Goal: Find specific page/section: Find specific page/section

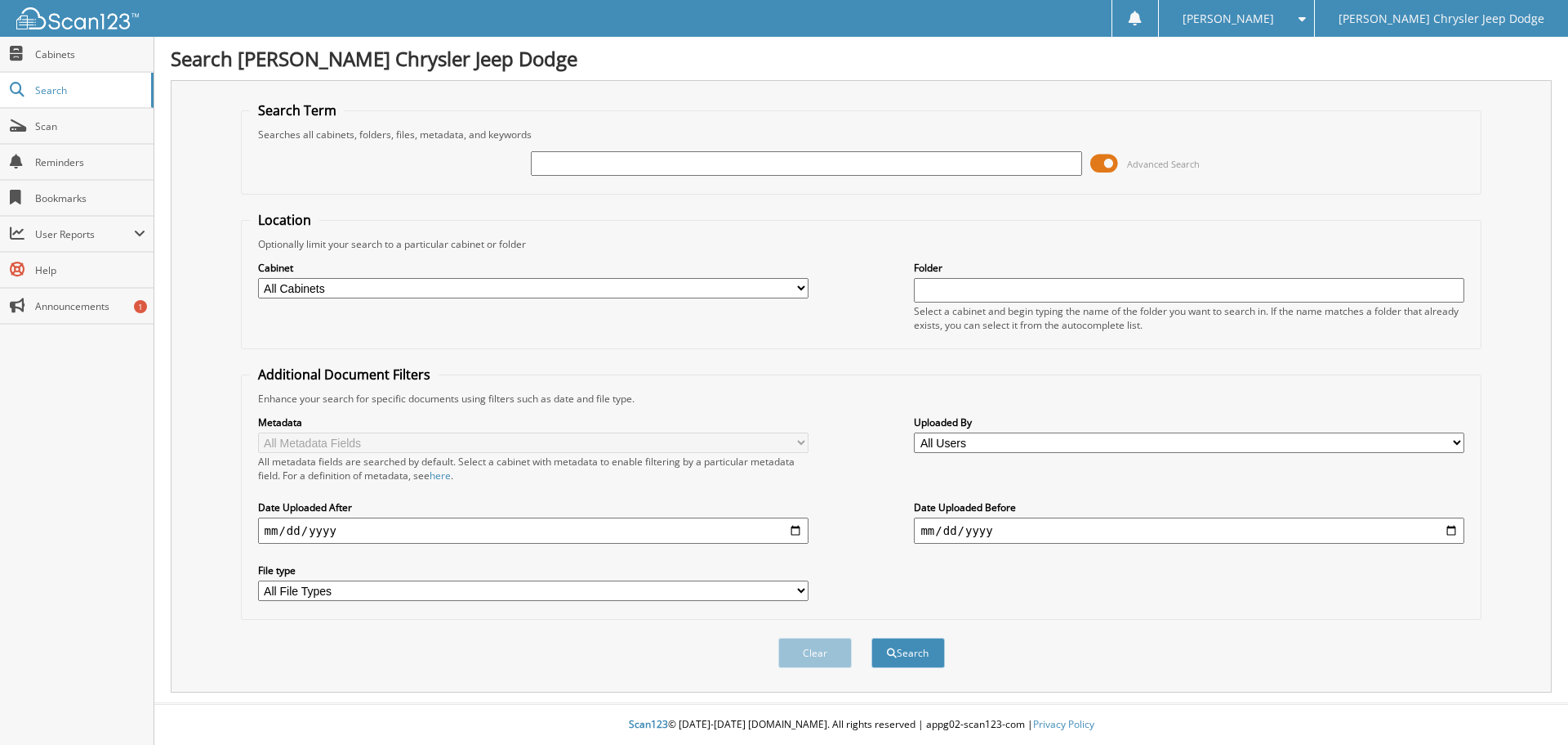
click at [1106, 170] on span at bounding box center [1105, 163] width 28 height 24
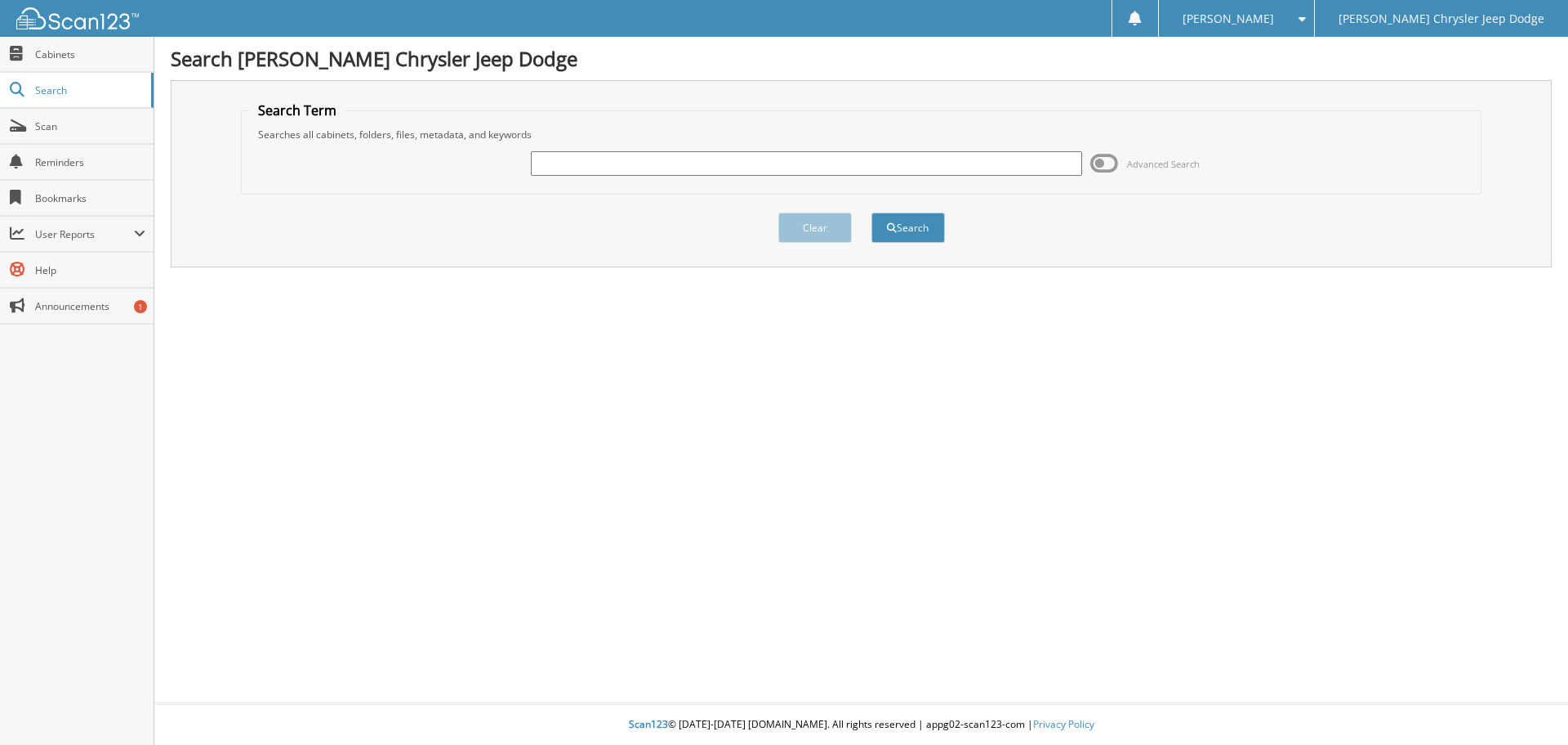
paste input "MD160268"
type input "MD160268"
click at [904, 222] on button "Search" at bounding box center [908, 227] width 73 height 31
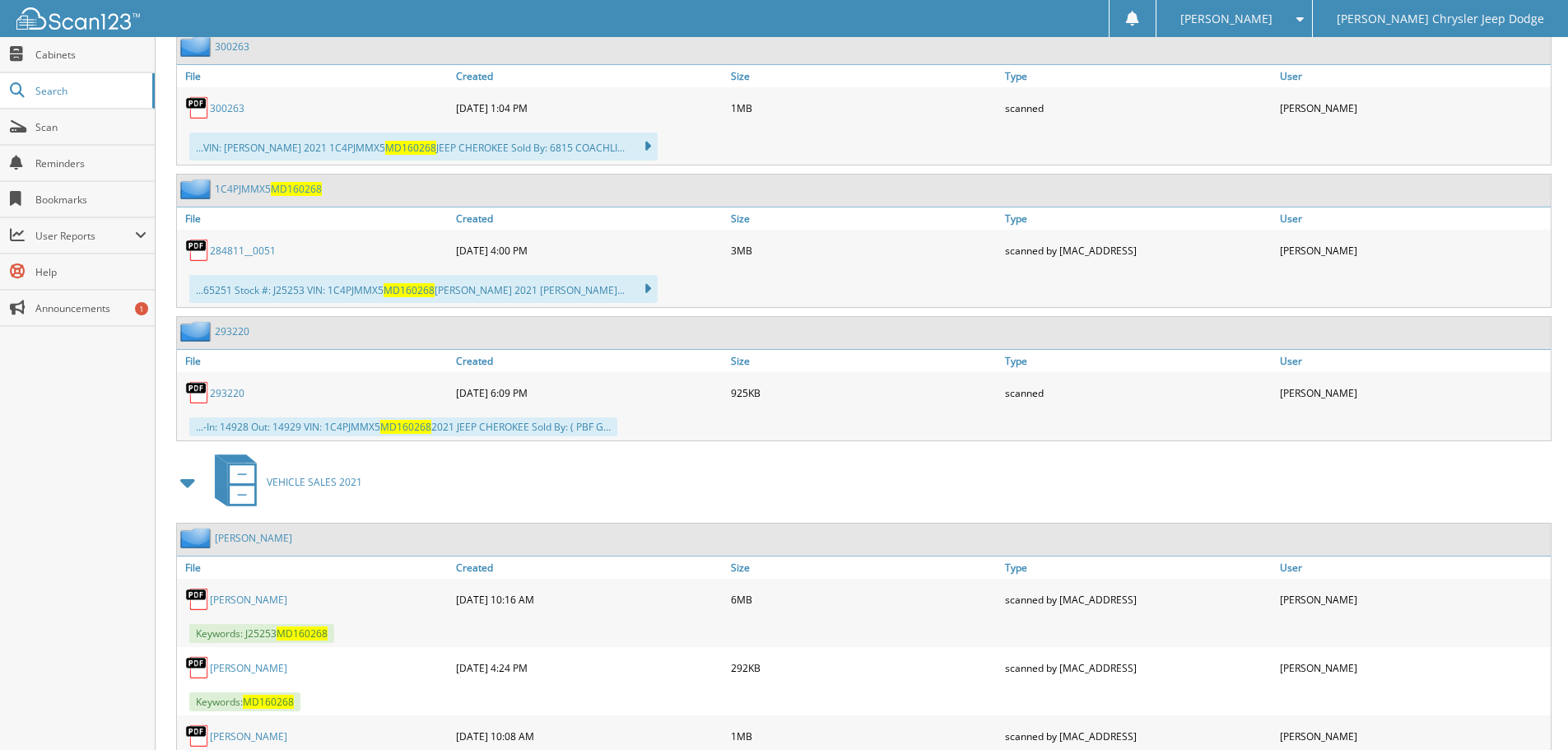
scroll to position [1127, 0]
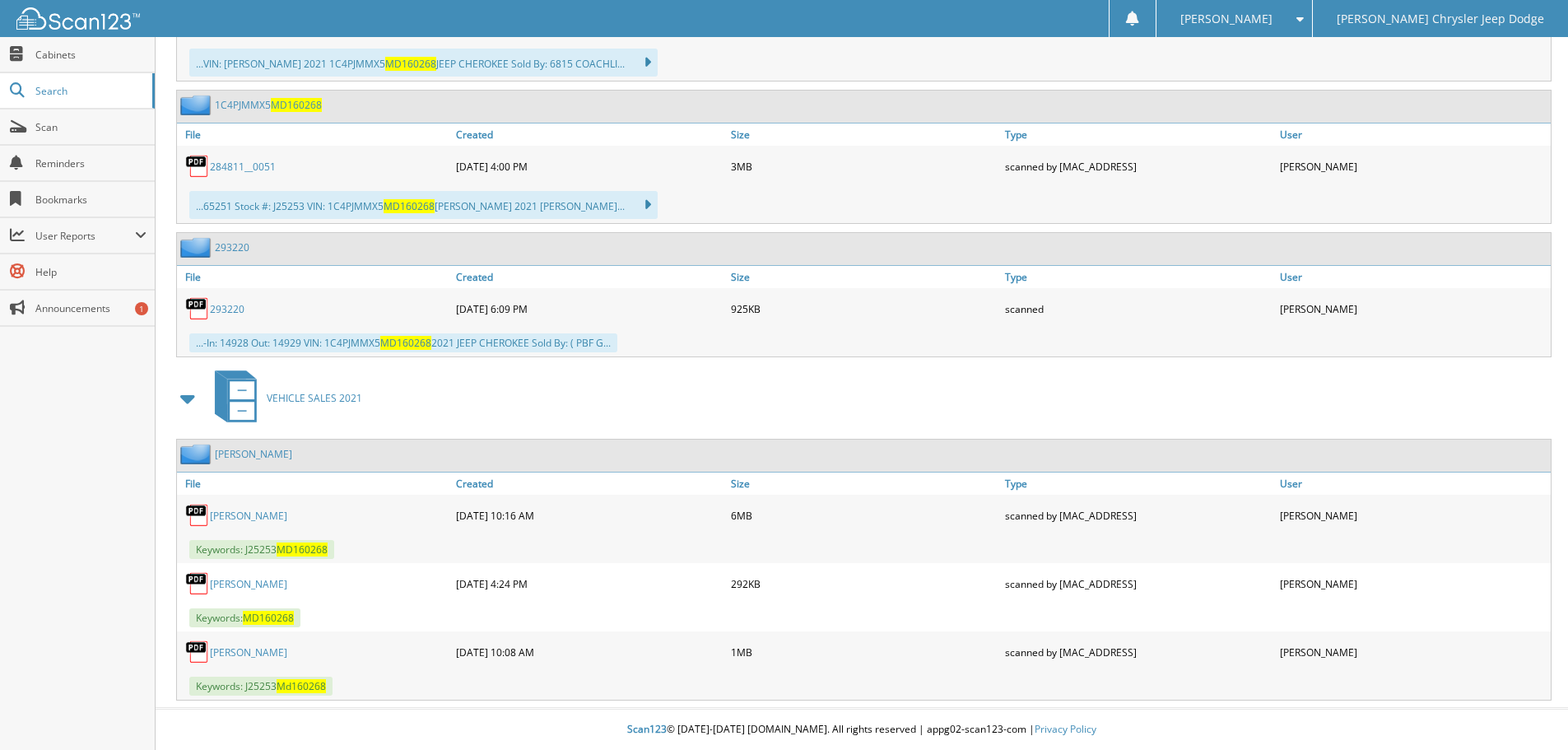
click at [267, 512] on link "[PERSON_NAME]" at bounding box center [248, 515] width 77 height 14
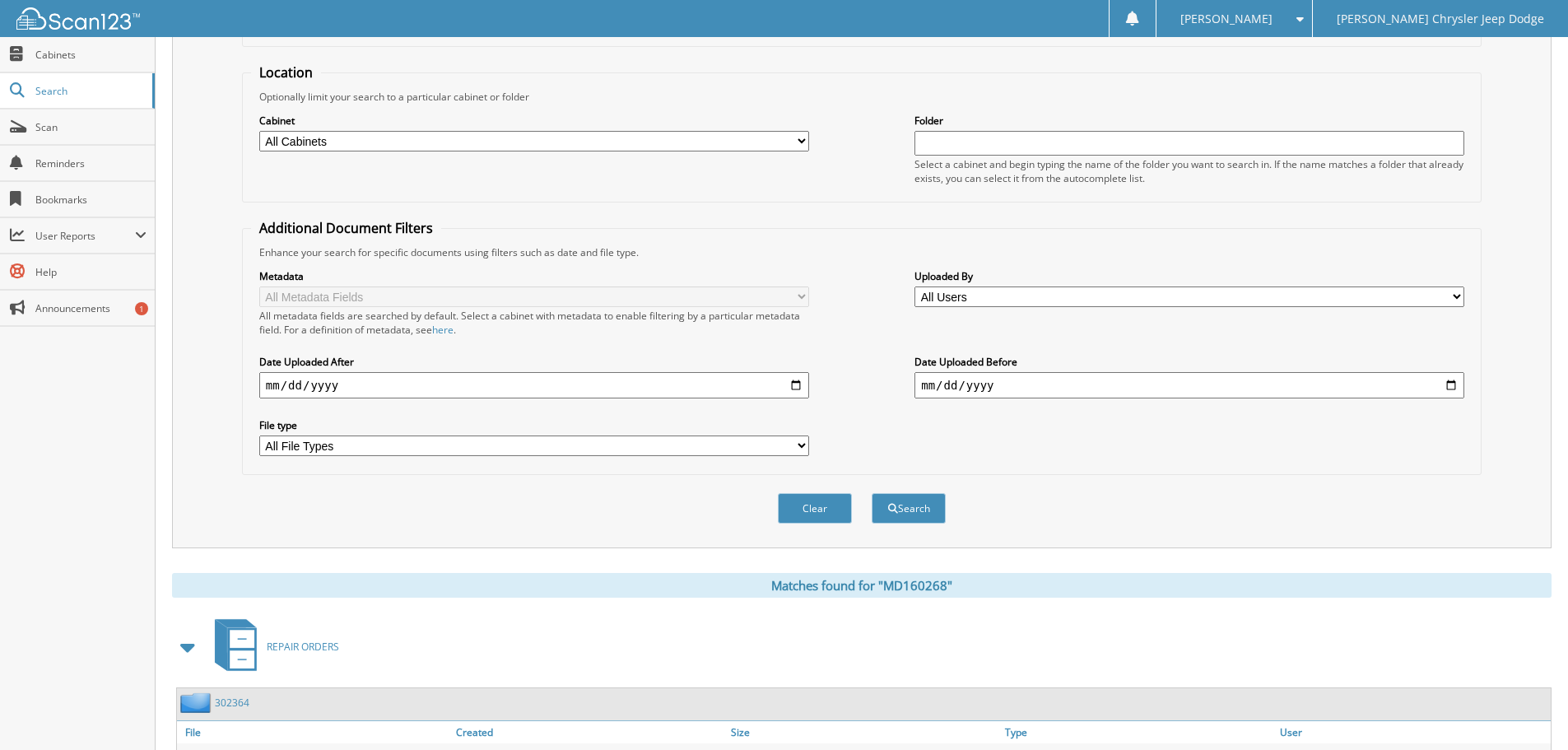
scroll to position [0, 0]
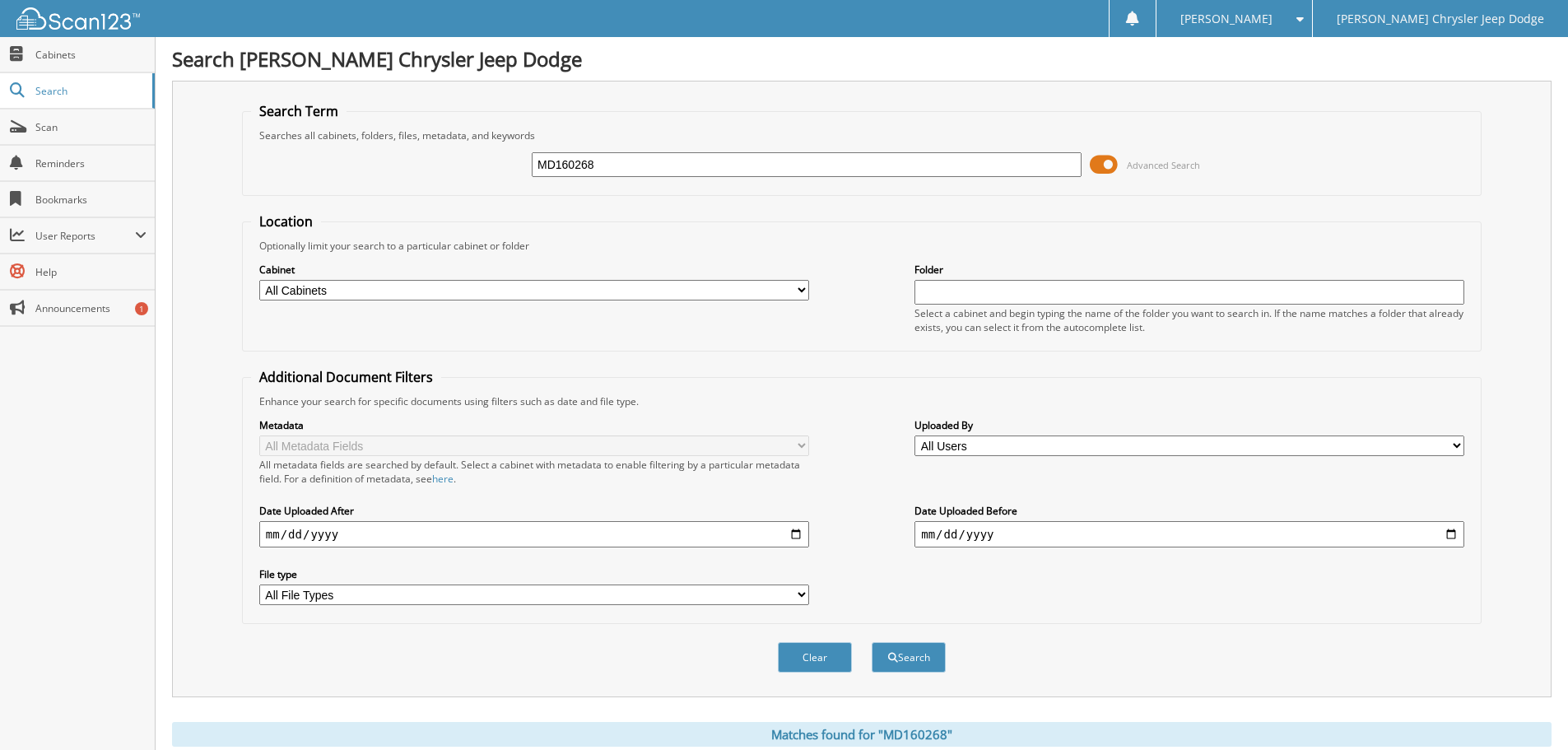
click at [564, 143] on div "MD160268 Advanced Search" at bounding box center [861, 165] width 1222 height 45
click at [560, 156] on input "MD160268" at bounding box center [806, 164] width 550 height 24
